Goal: Transaction & Acquisition: Obtain resource

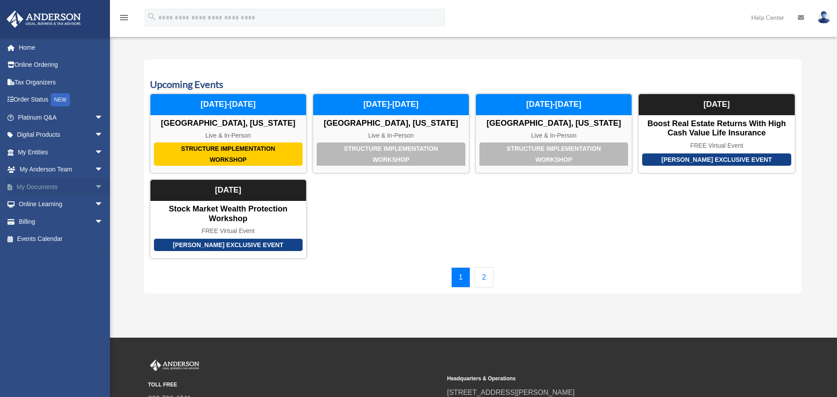
click at [95, 185] on span "arrow_drop_down" at bounding box center [104, 187] width 18 height 18
click at [59, 235] on link "Forms Library" at bounding box center [64, 240] width 104 height 18
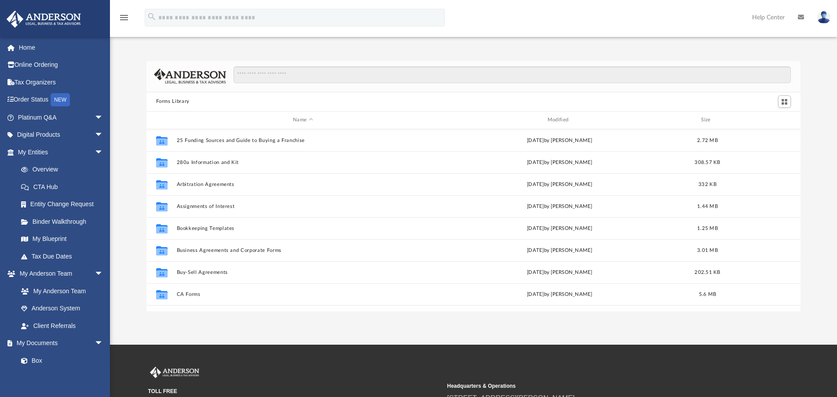
scroll to position [194, 648]
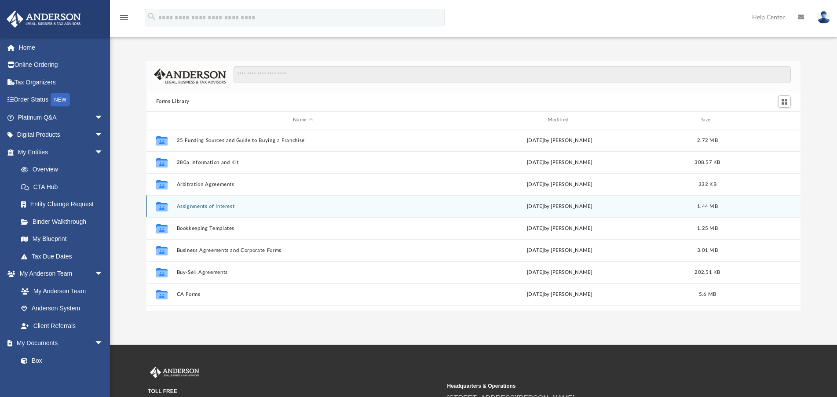
click at [204, 205] on button "Assignments of Interest" at bounding box center [302, 207] width 253 height 6
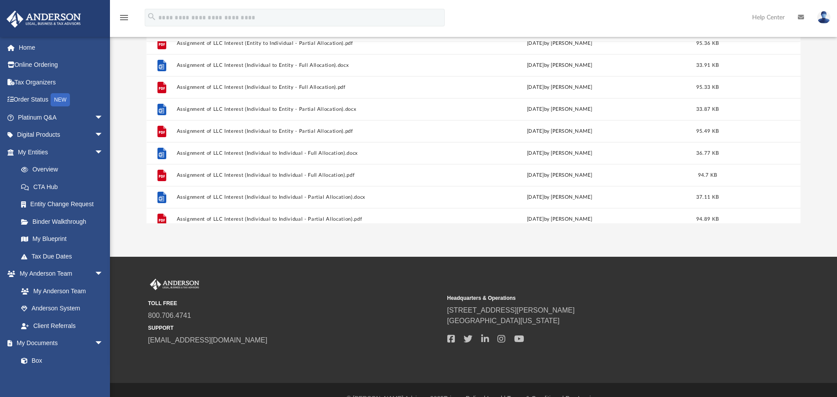
scroll to position [192, 0]
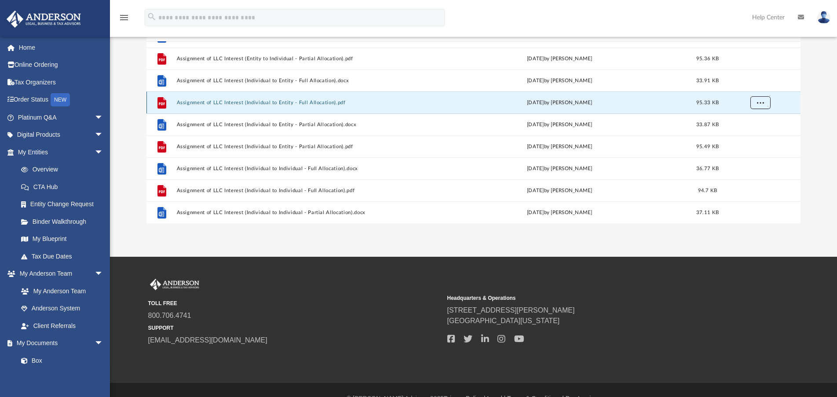
click at [764, 106] on button "More options" at bounding box center [760, 102] width 20 height 13
click at [752, 134] on li "Download" at bounding box center [753, 134] width 26 height 9
click at [728, 284] on div "TOLL FREE 800.706.4741 SUPPORT [EMAIL_ADDRESS][DOMAIN_NAME] Headquarters & Oper…" at bounding box center [473, 312] width 651 height 67
click at [278, 103] on button "Assignment of LLC Interest (Individual to Entity - Full Allocation).pdf" at bounding box center [302, 103] width 253 height 6
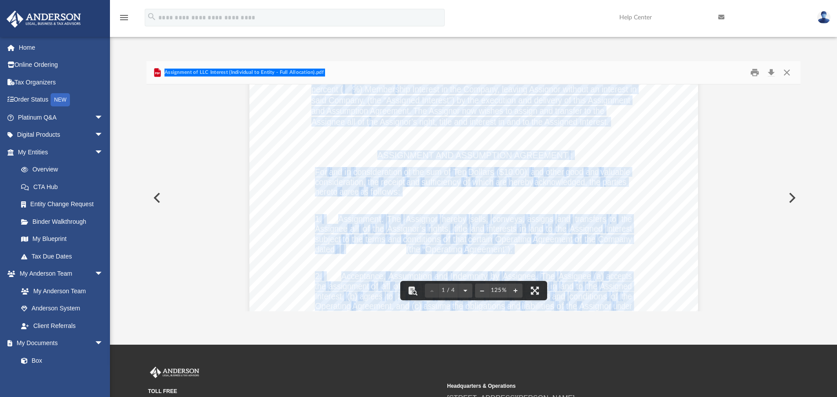
scroll to position [176, 0]
